Goal: Entertainment & Leisure: Consume media (video, audio)

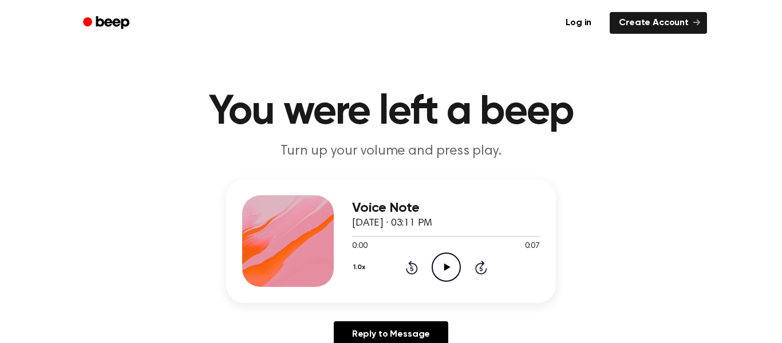
click at [454, 272] on icon "Play Audio" at bounding box center [446, 266] width 29 height 29
click at [449, 260] on icon "Play Audio" at bounding box center [446, 266] width 29 height 29
click at [446, 267] on icon at bounding box center [447, 266] width 6 height 7
click at [449, 268] on icon "Play Audio" at bounding box center [446, 266] width 29 height 29
click at [434, 265] on icon "Play Audio" at bounding box center [446, 266] width 29 height 29
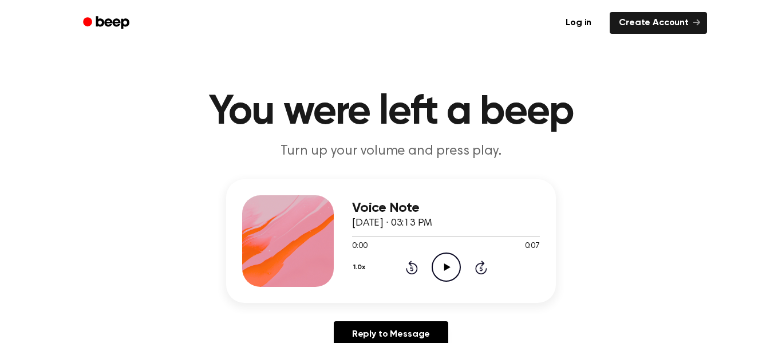
click at [449, 272] on icon "Play Audio" at bounding box center [446, 266] width 29 height 29
click at [426, 265] on div "1.0x Rewind 5 seconds Play Audio Skip 5 seconds" at bounding box center [446, 266] width 188 height 29
click at [441, 266] on icon "Play Audio" at bounding box center [446, 266] width 29 height 29
click at [452, 272] on icon "Play Audio" at bounding box center [446, 266] width 29 height 29
click at [440, 267] on icon "Play Audio" at bounding box center [446, 266] width 29 height 29
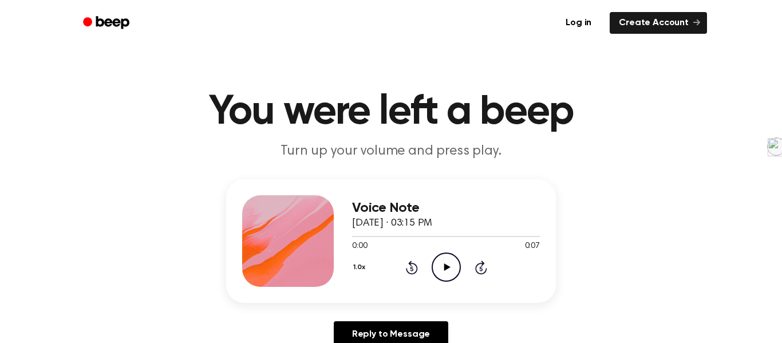
click at [442, 274] on icon "Play Audio" at bounding box center [446, 266] width 29 height 29
click at [446, 270] on icon "Play Audio" at bounding box center [446, 266] width 29 height 29
click at [435, 270] on icon "Play Audio" at bounding box center [446, 266] width 29 height 29
click at [453, 260] on icon "Play Audio" at bounding box center [446, 266] width 29 height 29
click at [456, 273] on icon "Play Audio" at bounding box center [446, 266] width 29 height 29
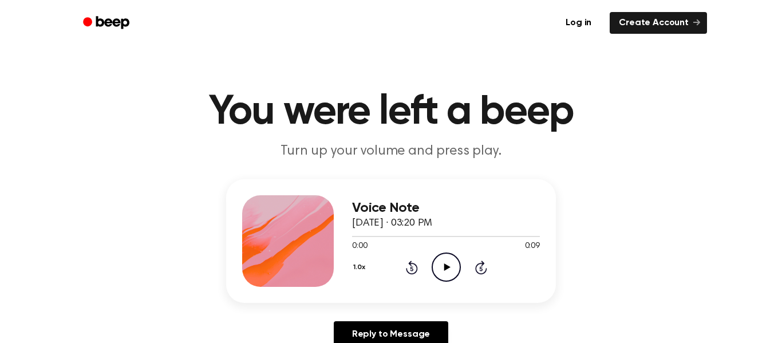
click at [430, 273] on div "1.0x Rewind 5 seconds Play Audio Skip 5 seconds" at bounding box center [446, 266] width 188 height 29
click at [451, 262] on icon "Play Audio" at bounding box center [446, 266] width 29 height 29
click at [444, 252] on div "0:00 0:12" at bounding box center [446, 246] width 188 height 12
click at [444, 261] on icon "Play Audio" at bounding box center [446, 266] width 29 height 29
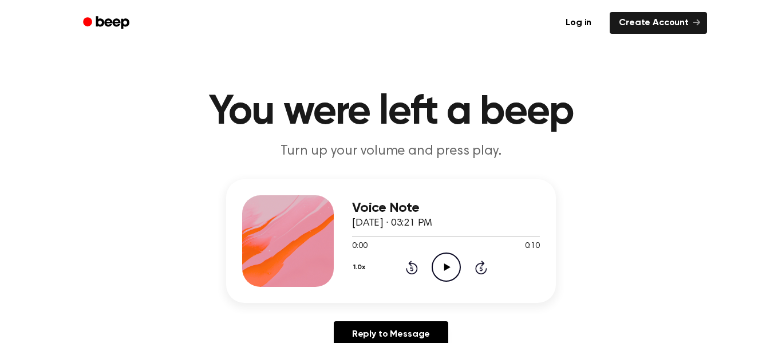
click at [440, 262] on icon "Play Audio" at bounding box center [446, 266] width 29 height 29
click at [446, 268] on icon at bounding box center [447, 266] width 6 height 7
click at [449, 278] on icon "Play Audio" at bounding box center [446, 266] width 29 height 29
click at [436, 263] on icon "Play Audio" at bounding box center [446, 266] width 29 height 29
click at [451, 269] on icon "Play Audio" at bounding box center [446, 266] width 29 height 29
